Goal: Information Seeking & Learning: Learn about a topic

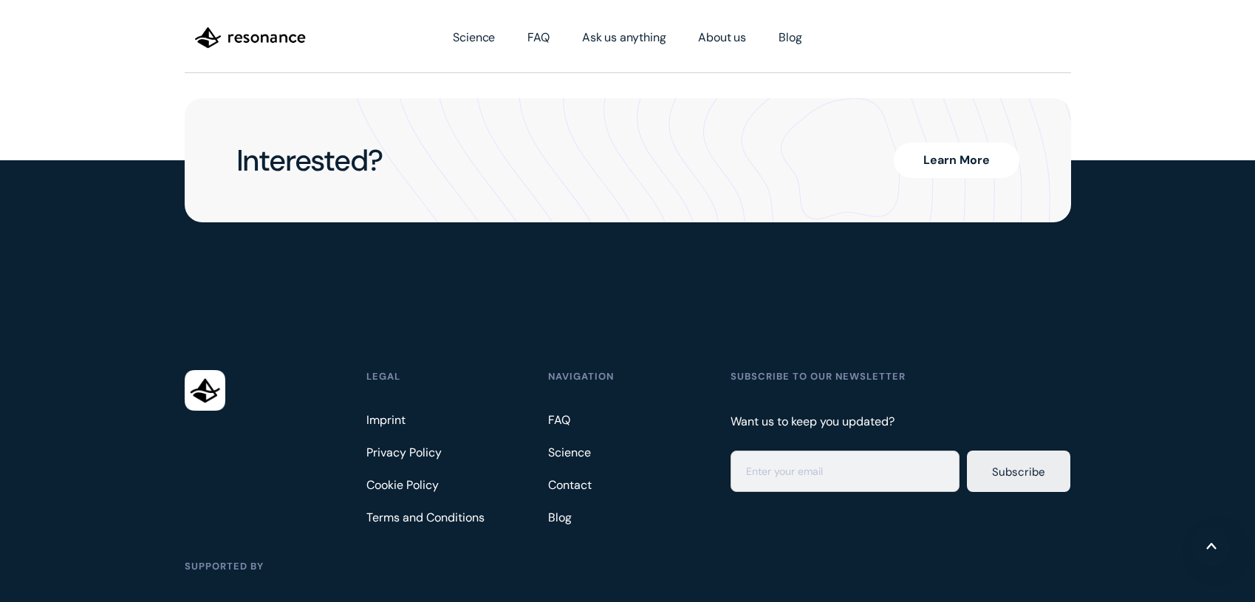
scroll to position [3902, 0]
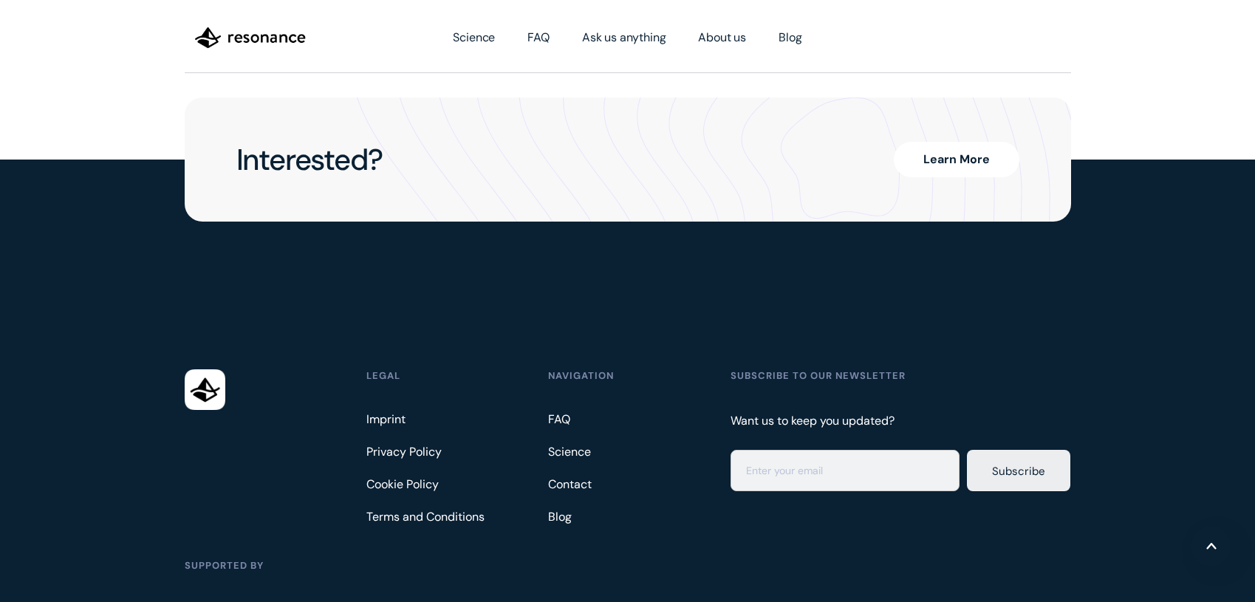
click at [973, 146] on link "Learn More" at bounding box center [957, 159] width 126 height 35
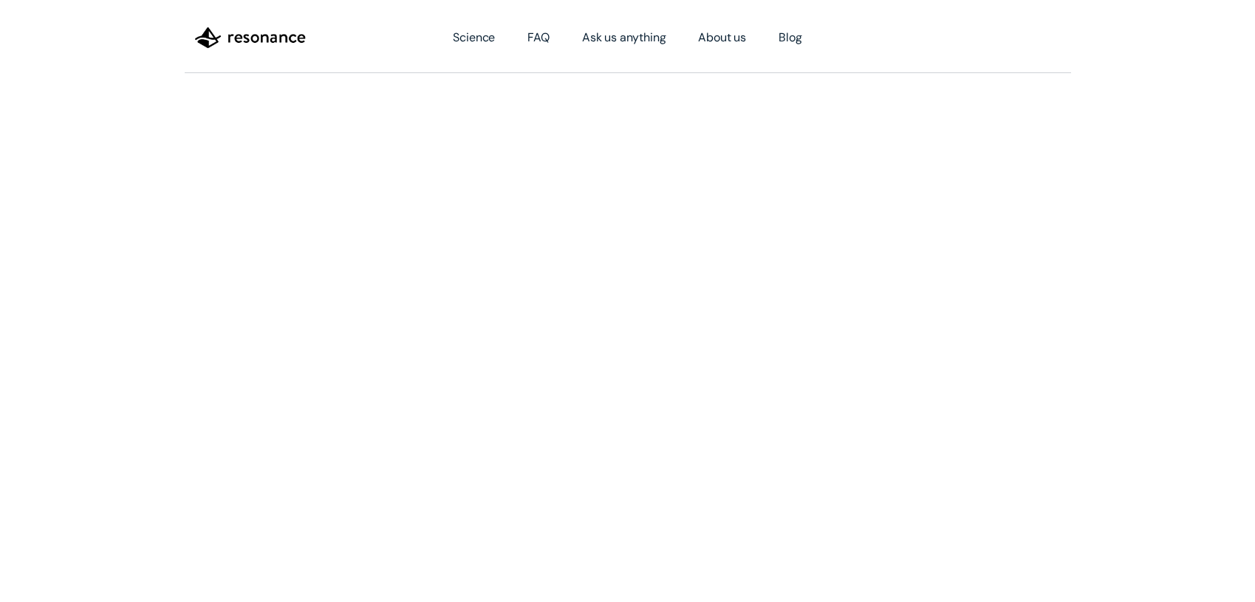
click at [272, 40] on img "home" at bounding box center [250, 37] width 111 height 25
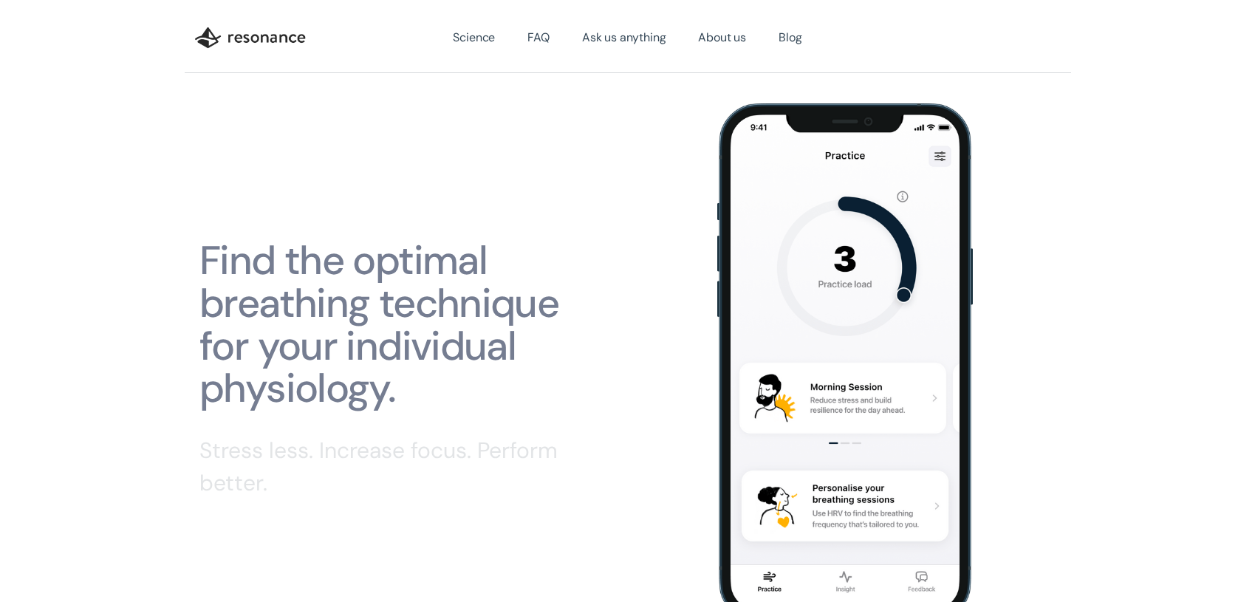
click at [845, 227] on img at bounding box center [852, 362] width 270 height 519
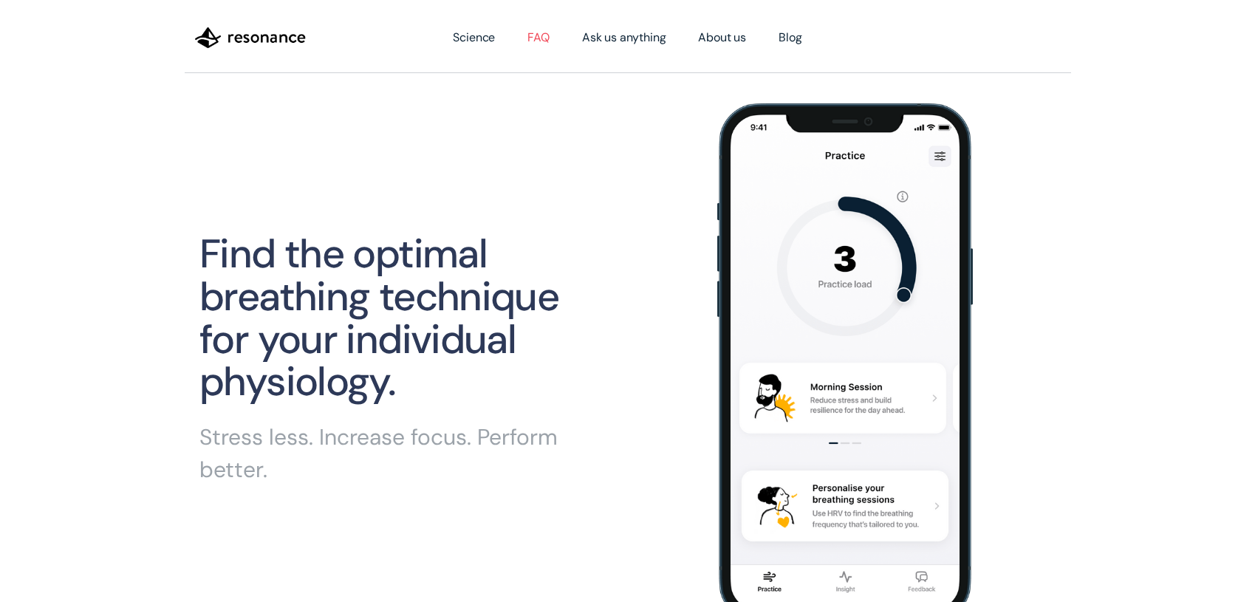
click at [543, 38] on link "FAQ" at bounding box center [538, 37] width 55 height 41
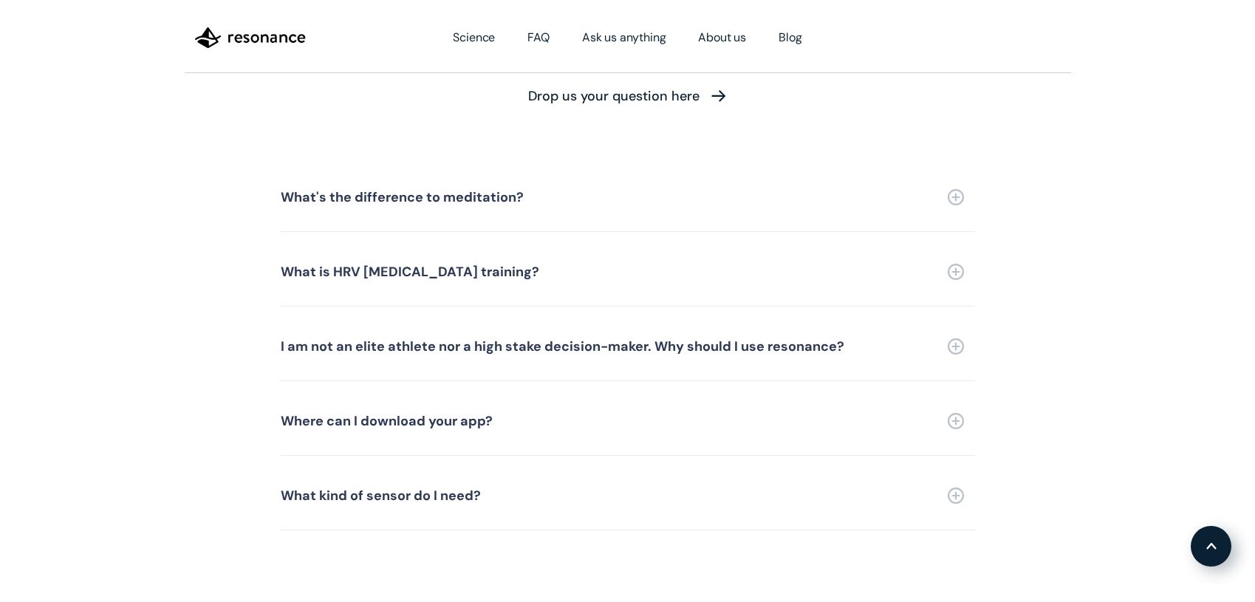
scroll to position [3354, 0]
click at [495, 416] on link "Where can I download your app?" at bounding box center [628, 419] width 694 height 69
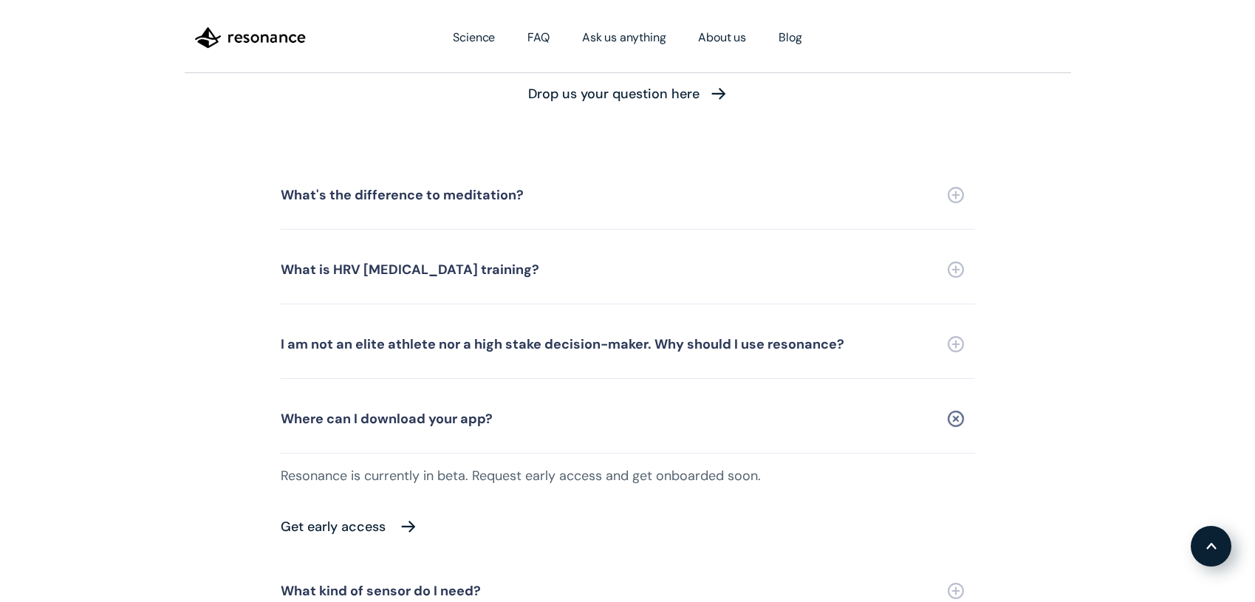
click at [405, 516] on img at bounding box center [409, 526] width 18 height 20
